Goal: Find specific page/section: Find specific page/section

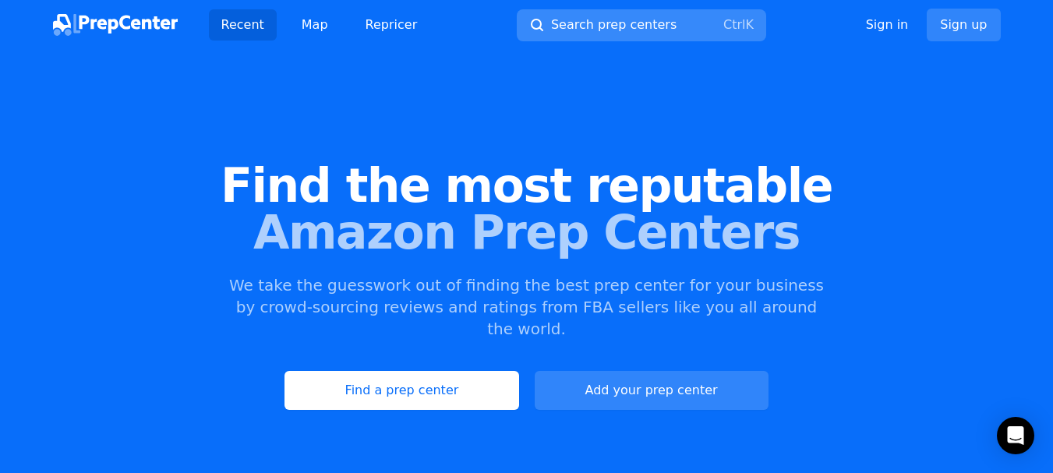
click at [624, 22] on span "Search prep centers" at bounding box center [614, 25] width 126 height 19
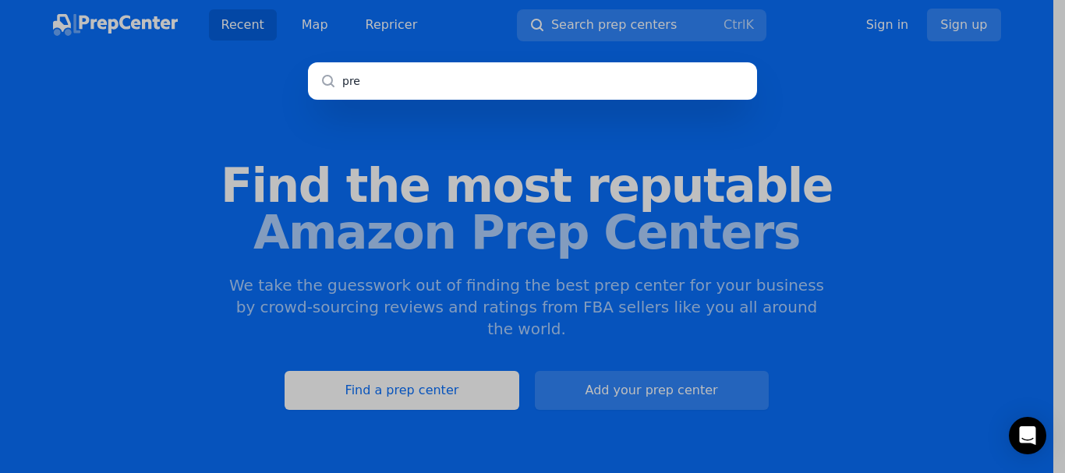
type input "pre["
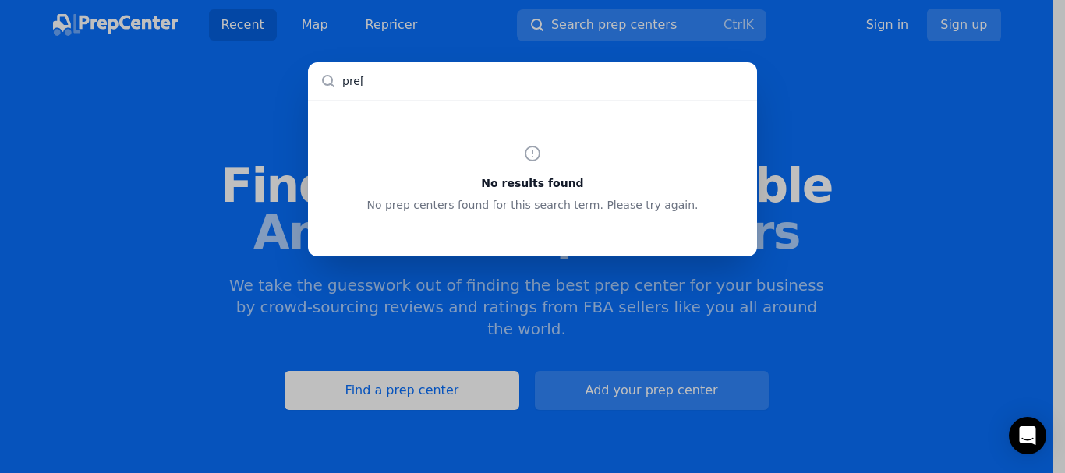
click at [433, 94] on input "pre[" at bounding box center [532, 80] width 449 height 37
click at [580, 30] on div "pre[ No results found No prep centers found for this search term. Please try ag…" at bounding box center [532, 236] width 1065 height 473
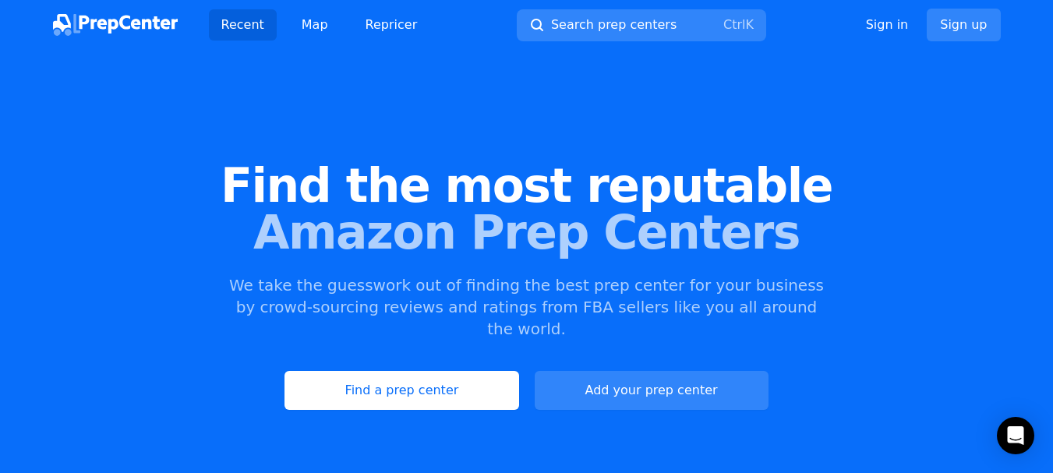
click at [584, 29] on span "Search prep centers" at bounding box center [614, 25] width 126 height 19
click at [617, 22] on span "Search prep centers" at bounding box center [614, 25] width 126 height 19
click at [751, 24] on kbd "K" at bounding box center [749, 24] width 9 height 15
click at [592, 21] on span "Search prep centers" at bounding box center [614, 25] width 126 height 19
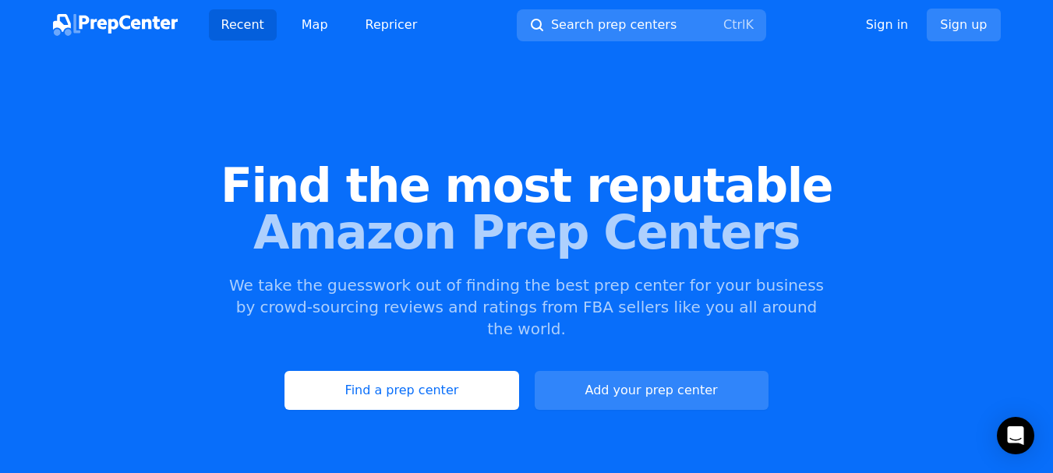
click at [592, 21] on span "Search prep centers" at bounding box center [614, 25] width 126 height 19
click at [531, 24] on icon "button" at bounding box center [537, 25] width 16 height 16
click at [317, 103] on div "Find the most reputable Amazon Prep Centers We take the guesswork out of findin…" at bounding box center [526, 286] width 1053 height 423
click at [225, 24] on link "Recent" at bounding box center [243, 24] width 68 height 31
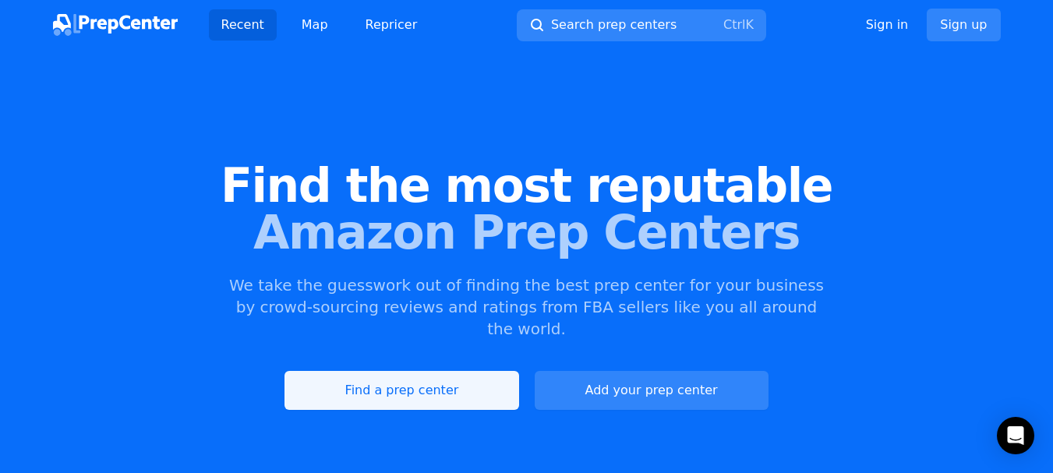
click at [558, 28] on span "Search prep centers" at bounding box center [614, 25] width 126 height 19
click at [551, 27] on span "Search prep centers" at bounding box center [614, 25] width 126 height 19
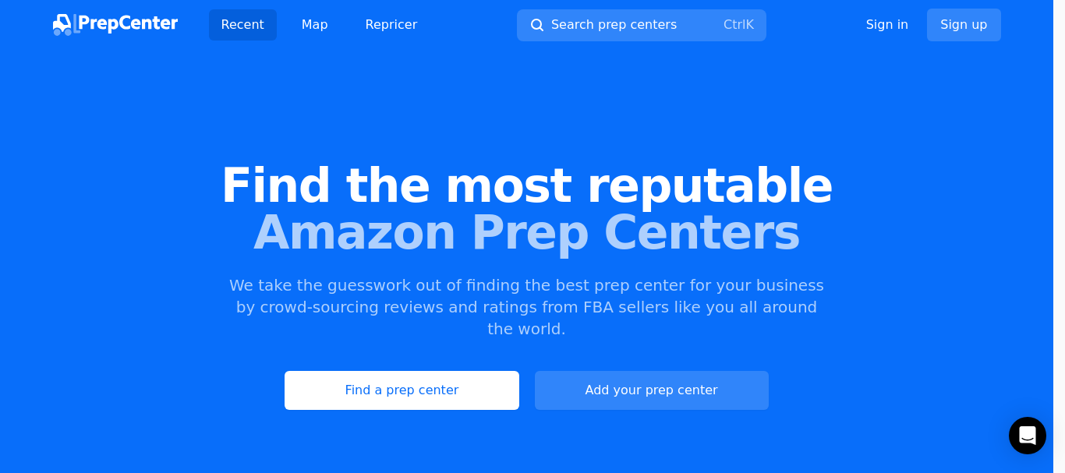
click at [587, 29] on div at bounding box center [532, 236] width 1065 height 473
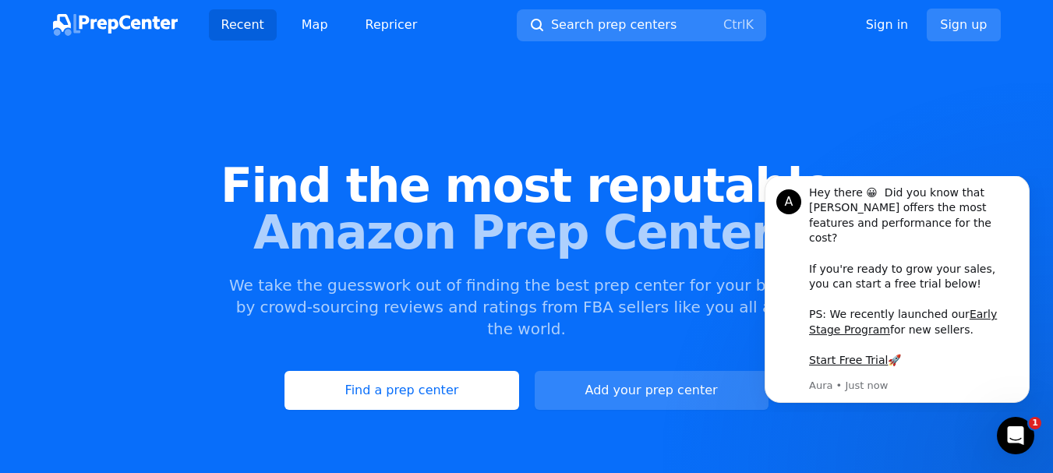
click at [587, 29] on span "Search prep centers" at bounding box center [614, 25] width 126 height 19
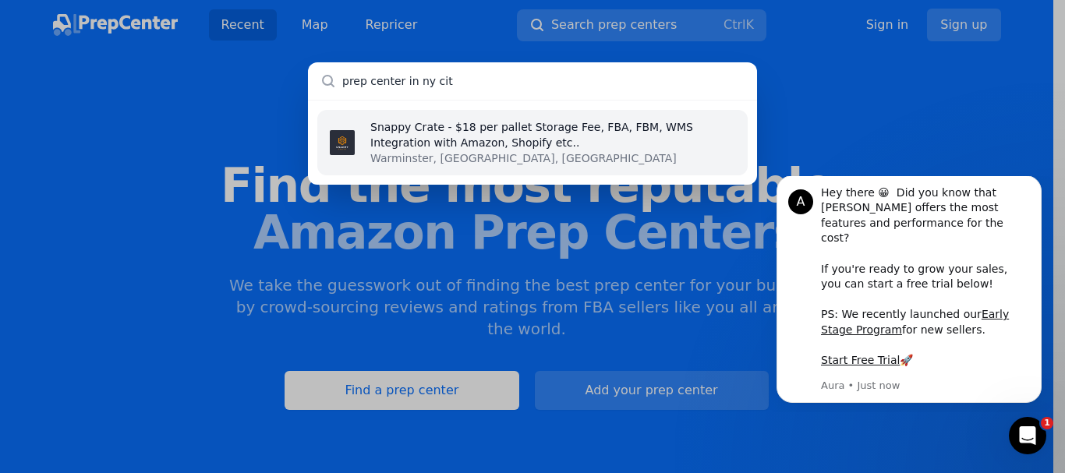
type input "prep center in [GEOGRAPHIC_DATA]"
